Goal: Check status: Check status

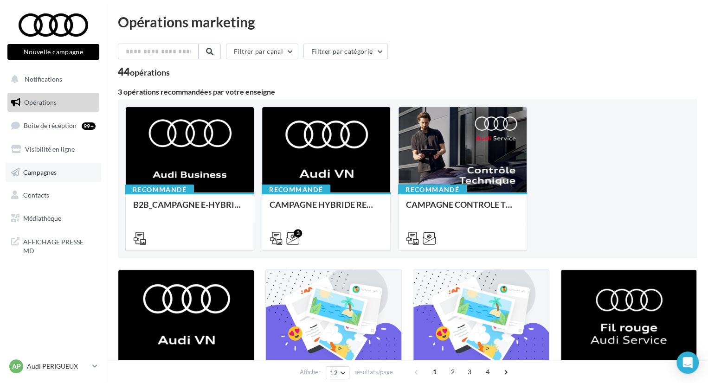
click at [82, 175] on link "Campagnes" at bounding box center [54, 172] width 96 height 19
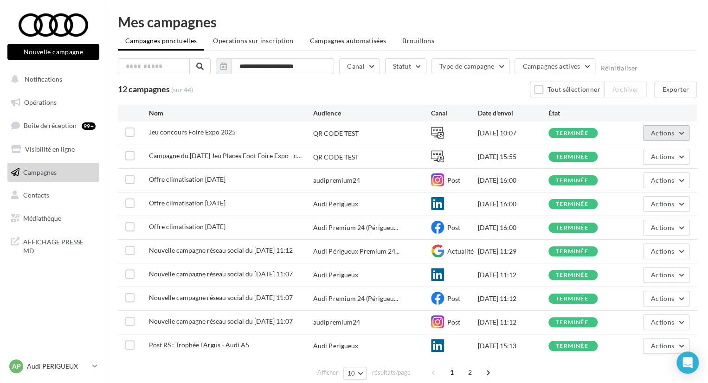
click at [666, 130] on span "Actions" at bounding box center [662, 133] width 23 height 8
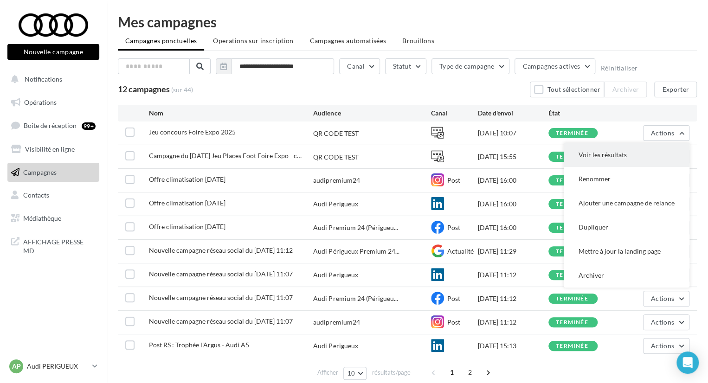
click at [645, 151] on button "Voir les résultats" at bounding box center [627, 155] width 126 height 24
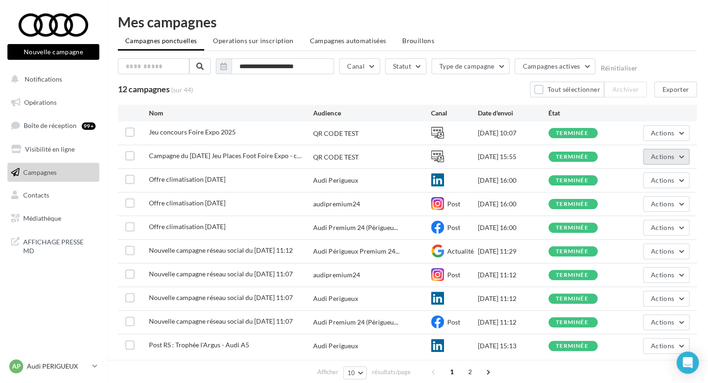
click at [677, 151] on button "Actions" at bounding box center [666, 157] width 46 height 16
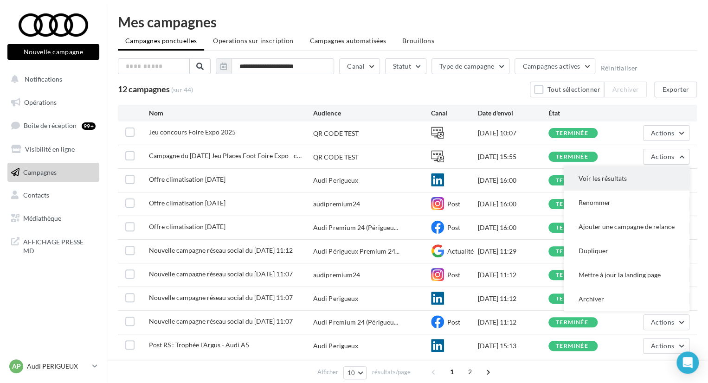
click at [661, 174] on button "Voir les résultats" at bounding box center [627, 179] width 126 height 24
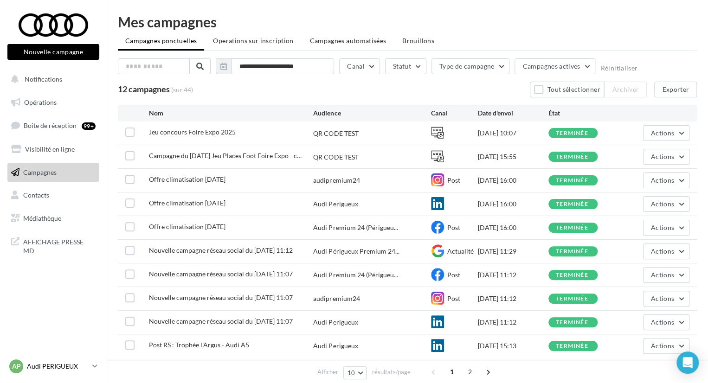
click at [75, 367] on p "Audi PERIGUEUX" at bounding box center [58, 366] width 62 height 9
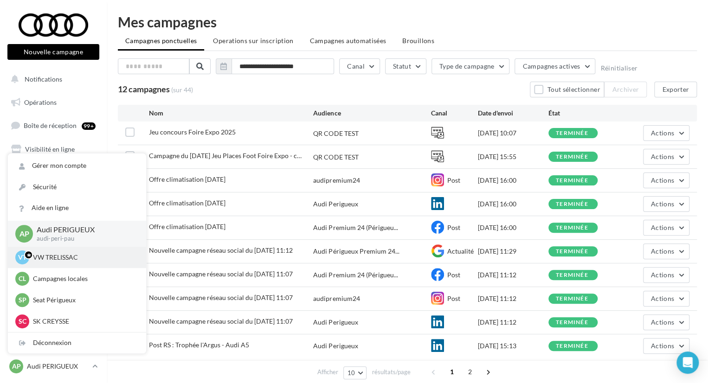
click at [62, 259] on p "VW TRELISSAC" at bounding box center [84, 257] width 102 height 9
